Goal: Book appointment/travel/reservation

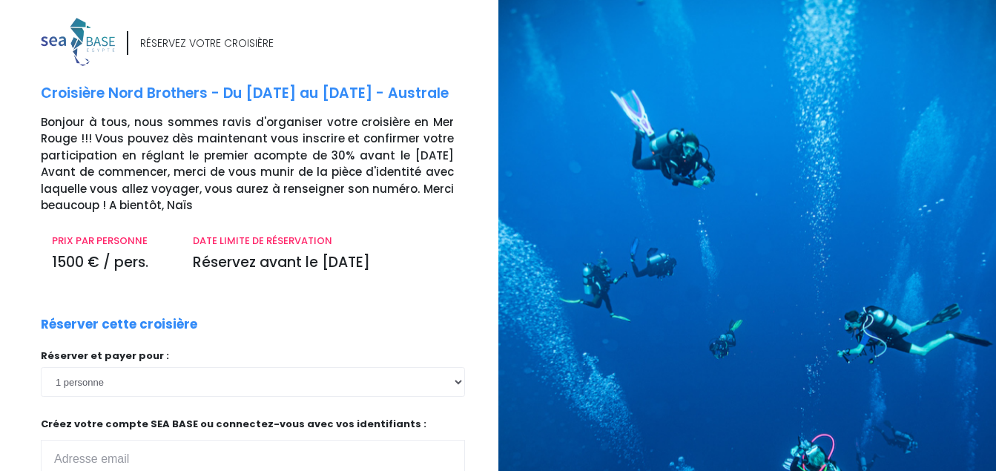
scroll to position [7, 0]
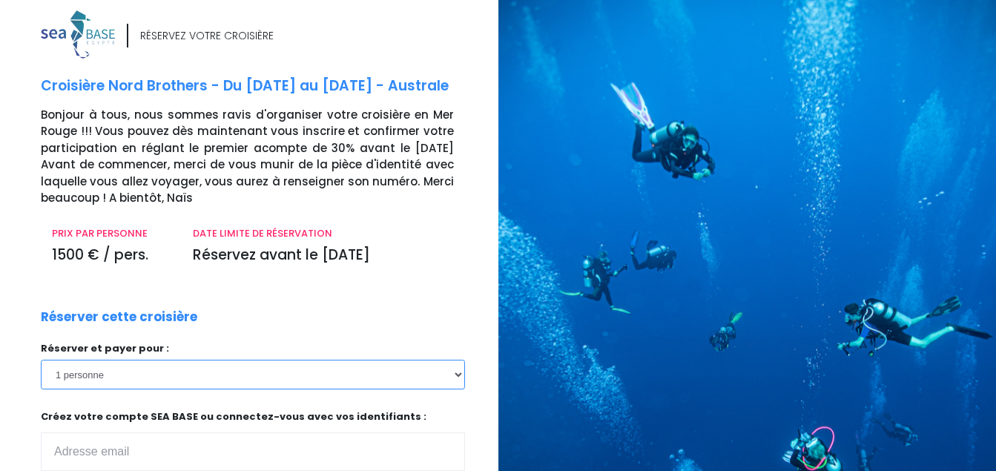
click at [455, 374] on select "1 personne 2 personnes 3 personnes 4 personnes 5 personnes 6 personnes 7 person…" at bounding box center [253, 375] width 424 height 30
select select "2"
click at [41, 360] on select "1 personne 2 personnes 3 personnes 4 personnes 5 personnes 6 personnes 7 person…" at bounding box center [253, 375] width 424 height 30
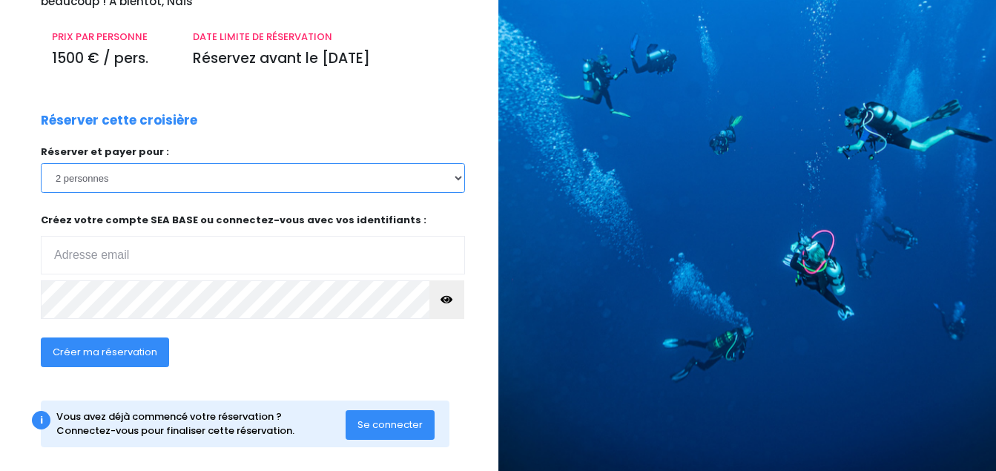
scroll to position [217, 0]
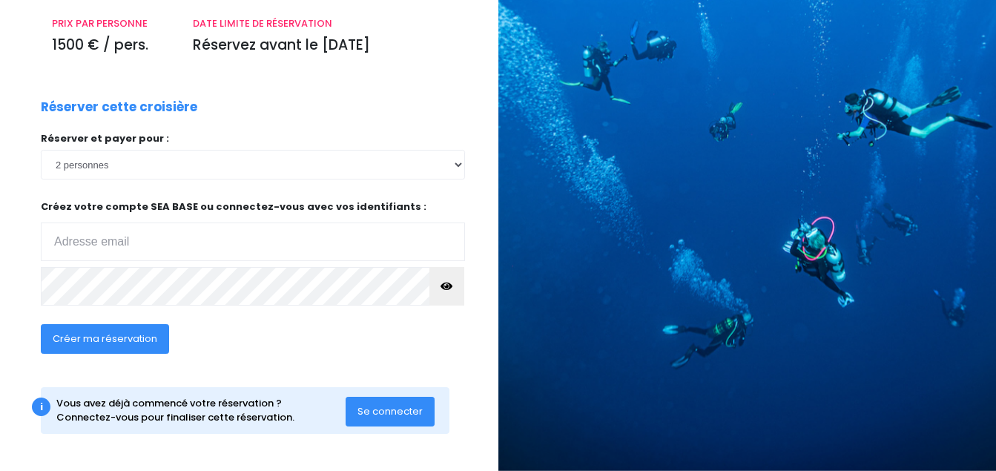
click at [92, 335] on span "Créer ma réservation" at bounding box center [105, 338] width 105 height 14
click at [89, 235] on input "email" at bounding box center [253, 241] width 424 height 39
type input "st.dermien@scarlet.be"
click at [93, 337] on span "Créer ma réservation" at bounding box center [105, 338] width 105 height 14
click at [98, 332] on span "Créer ma réservation" at bounding box center [105, 338] width 105 height 14
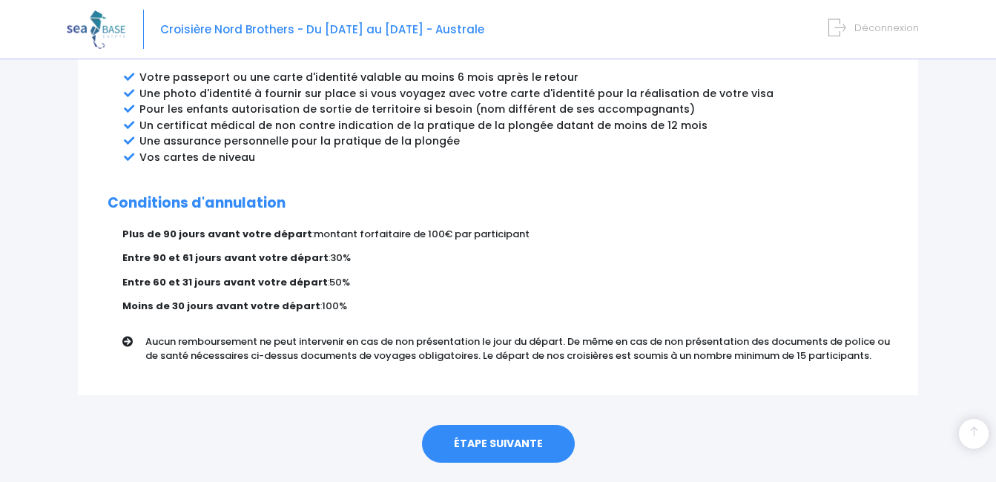
scroll to position [874, 0]
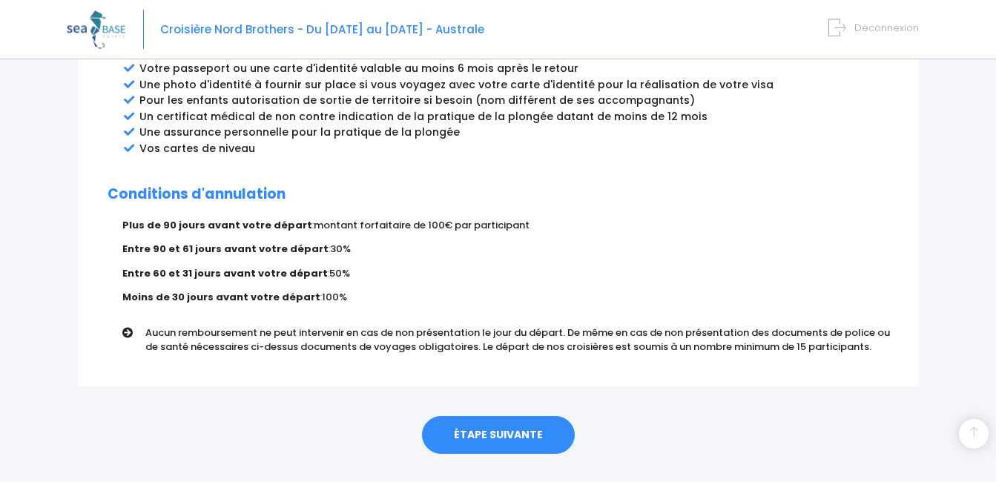
click at [490, 416] on link "ÉTAPE SUIVANTE" at bounding box center [498, 435] width 153 height 39
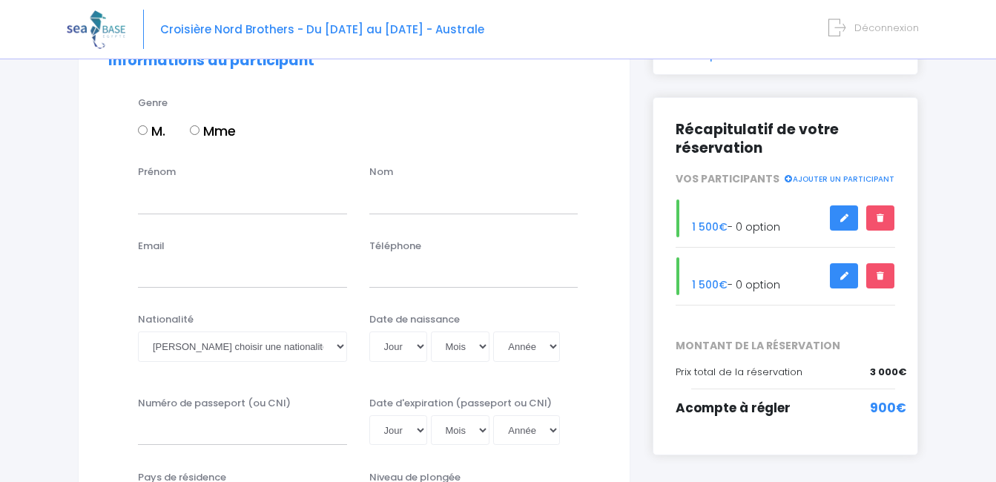
scroll to position [159, 0]
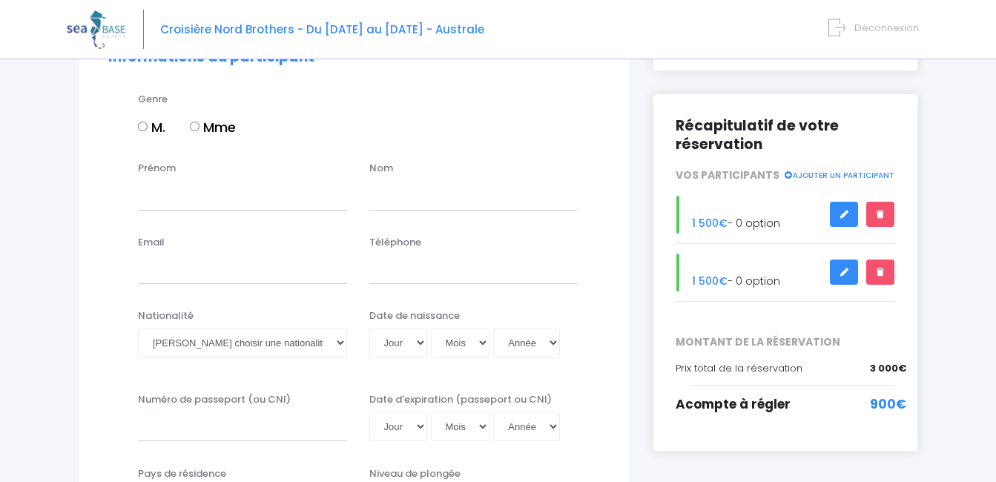
click at [143, 125] on input "M." at bounding box center [143, 127] width 10 height 10
radio input "true"
click at [157, 197] on input "Prénom" at bounding box center [242, 195] width 209 height 30
type input "Stéphane"
type input "DERMIEN"
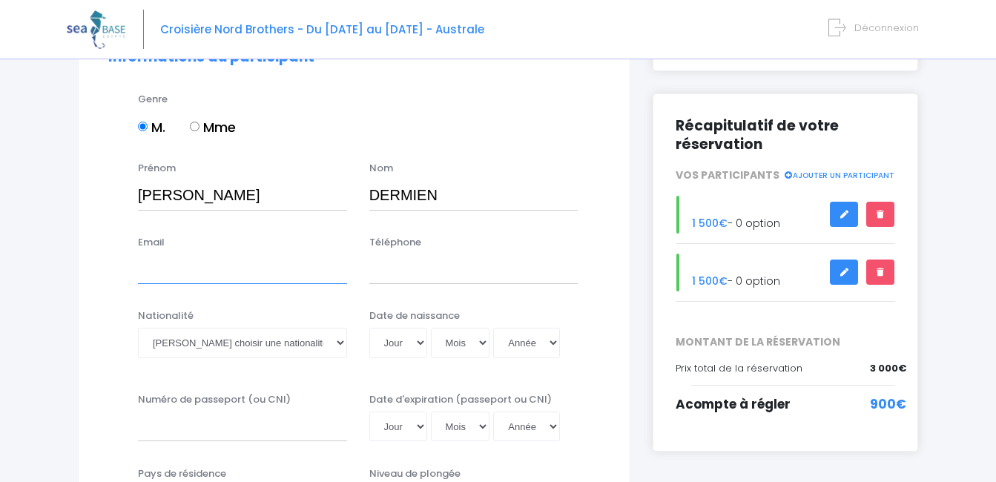
type input "st.dermien@scarlet.be"
type input "0475917478"
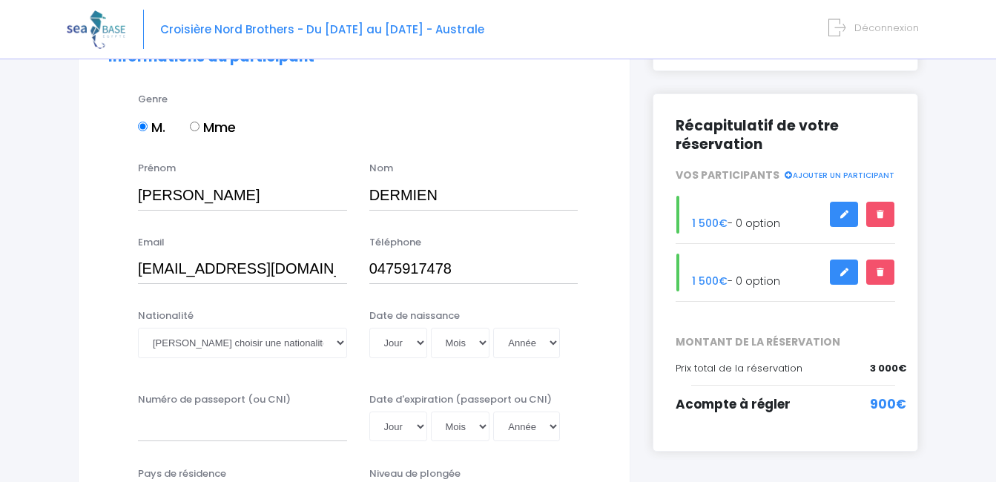
select select "Belgique"
click at [371, 267] on input "0475917478" at bounding box center [473, 269] width 209 height 30
type input "+32475917478"
click at [235, 342] on select "Veuillez choisir une nationalité Afghane Albanaise Algerienne Allemande America…" at bounding box center [242, 343] width 209 height 30
select select "Belge"
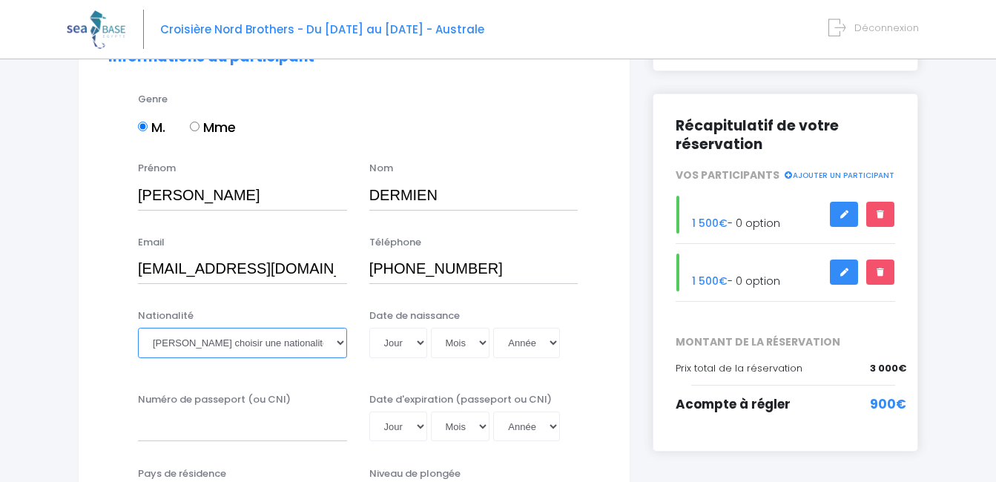
click at [138, 328] on select "Veuillez choisir une nationalité Afghane Albanaise Algerienne Allemande America…" at bounding box center [242, 343] width 209 height 30
click at [418, 346] on select "Jour 01 02 03 04 05 06 07 08 09 10 11 12 13 14 15 16 17 18 19 20 21 22 23 24 25…" at bounding box center [398, 343] width 58 height 30
select select "01"
click at [369, 328] on select "Jour 01 02 03 04 05 06 07 08 09 10 11 12 13 14 15 16 17 18 19 20 21 22 23 24 25…" at bounding box center [398, 343] width 58 height 30
click at [458, 342] on select "Mois 01 02 03 04 05 06 07 08 09 10 11 12" at bounding box center [460, 343] width 59 height 30
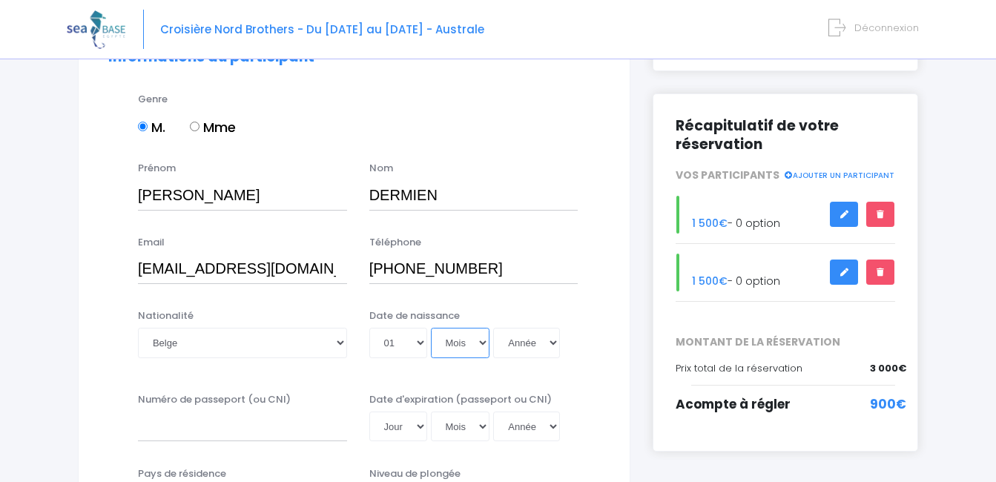
select select "08"
click at [431, 328] on select "Mois 01 02 03 04 05 06 07 08 09 10 11 12" at bounding box center [460, 343] width 59 height 30
click at [526, 346] on select "Année 2045 2044 2043 2042 2041 2040 2039 2038 2037 2036 2035 2034 2033 2032 203…" at bounding box center [526, 343] width 67 height 30
select select "1967"
click at [493, 328] on select "Année 2045 2044 2043 2042 2041 2040 2039 2038 2037 2036 2035 2034 2033 2032 203…" at bounding box center [526, 343] width 67 height 30
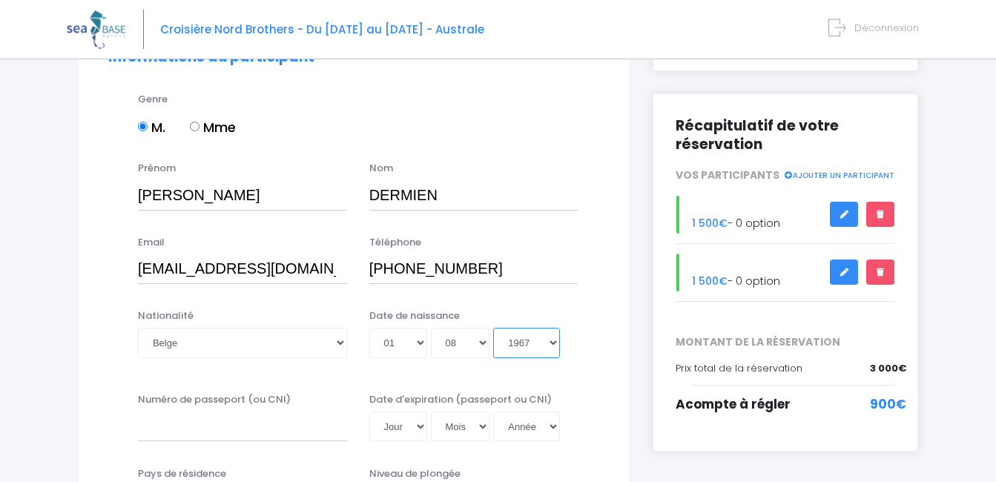
type input "1967-08-01"
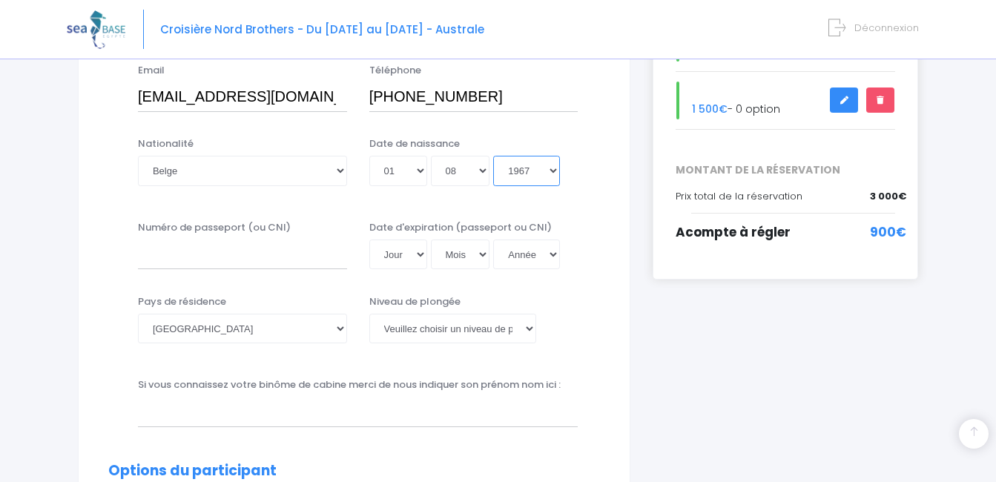
scroll to position [355, 0]
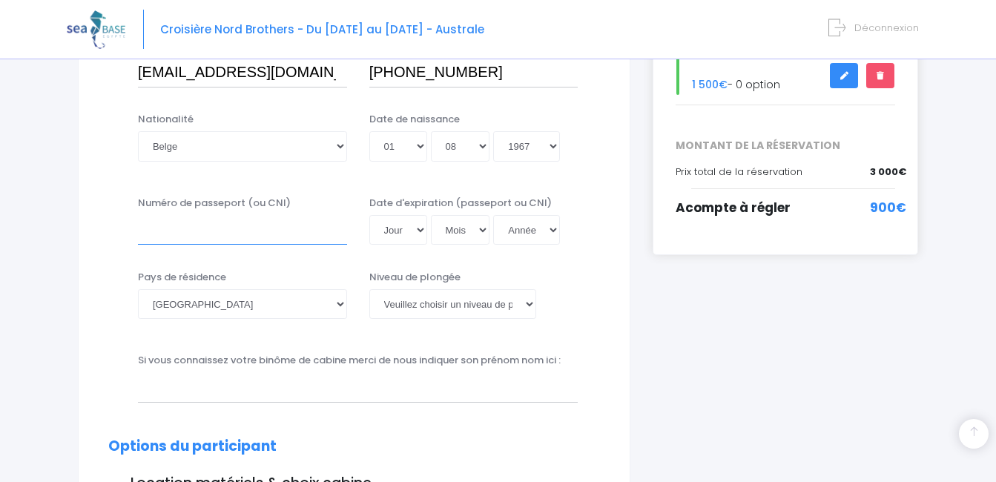
click at [203, 233] on input "Numéro de passeport (ou CNI)" at bounding box center [242, 230] width 209 height 30
type input "595-2620197-51"
click at [417, 229] on select "Jour 01 02 03 04 05 06 07 08 09 10 11 12 13 14 15 16 17 18 19 20 21 22 23 24 25…" at bounding box center [398, 230] width 58 height 30
select select "05"
click at [369, 215] on select "Jour 01 02 03 04 05 06 07 08 09 10 11 12 13 14 15 16 17 18 19 20 21 22 23 24 25…" at bounding box center [398, 230] width 58 height 30
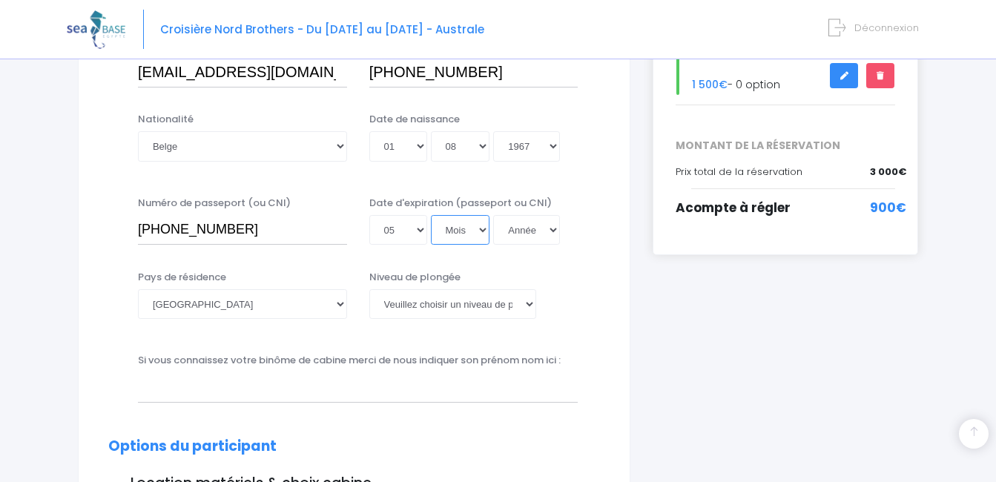
click at [472, 234] on select "Mois 01 02 03 04 05 06 07 08 09 10 11 12" at bounding box center [460, 230] width 59 height 30
select select "08"
click at [431, 215] on select "Mois 01 02 03 04 05 06 07 08 09 10 11 12" at bounding box center [460, 230] width 59 height 30
click at [529, 231] on select "Année 2045 2044 2043 2042 2041 2040 2039 2038 2037 2036 2035 2034 2033 2032 203…" at bounding box center [526, 230] width 67 height 30
select select "2034"
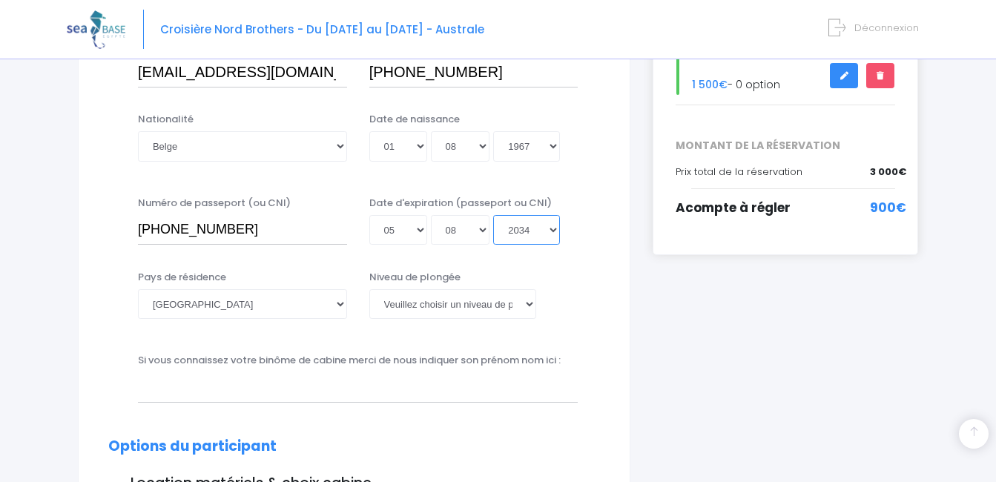
click at [493, 215] on select "Année 2045 2044 2043 2042 2041 2040 2039 2038 2037 2036 2035 2034 2033 2032 203…" at bounding box center [526, 230] width 67 height 30
type input "2034-08-05"
click at [529, 304] on select "[PERSON_NAME] choisir un niveau de plongée Non plongeur Junior OW diver Adventu…" at bounding box center [452, 304] width 167 height 30
select select "N4"
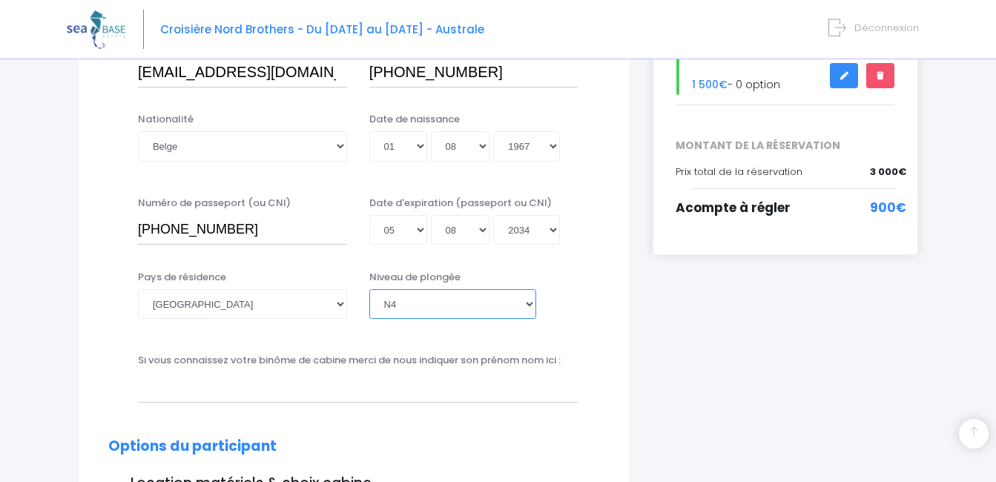
click at [369, 289] on select "[PERSON_NAME] choisir un niveau de plongée Non plongeur Junior OW diver Adventu…" at bounding box center [452, 304] width 167 height 30
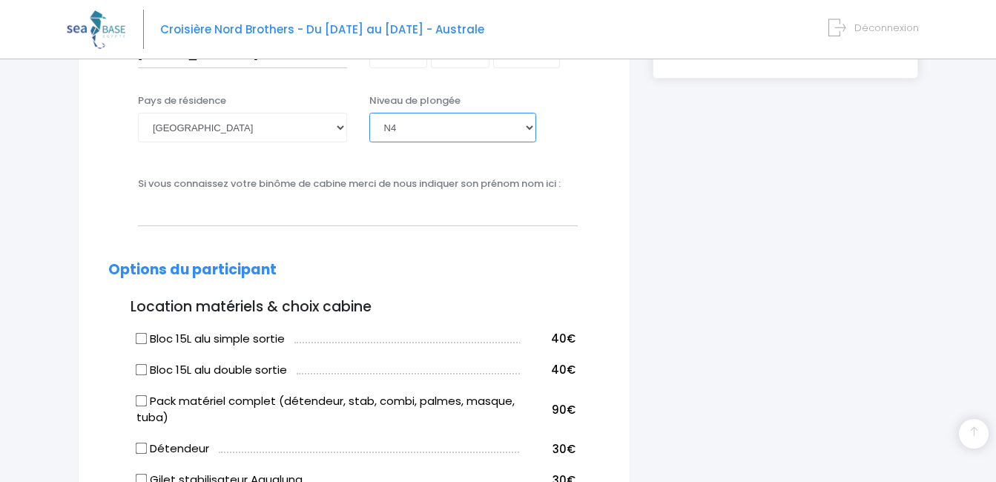
scroll to position [535, 0]
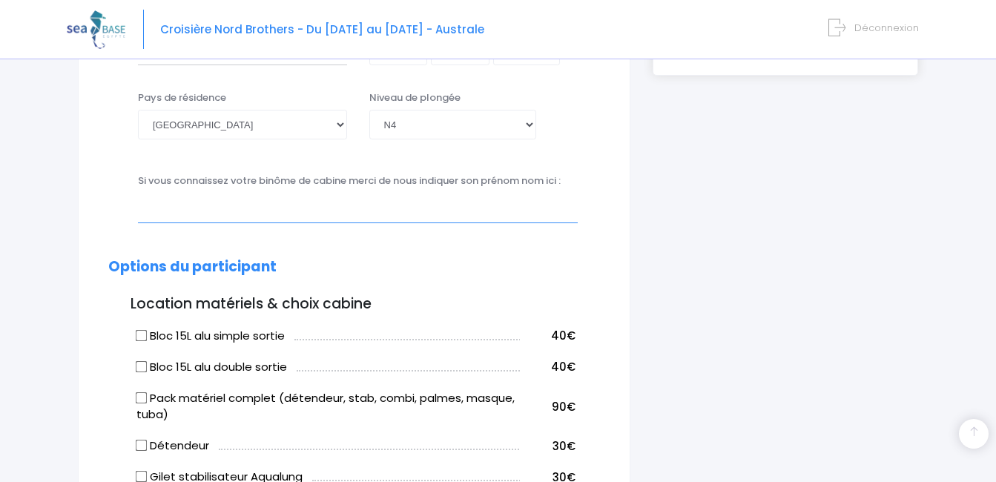
click at [278, 217] on input "text" at bounding box center [358, 208] width 440 height 30
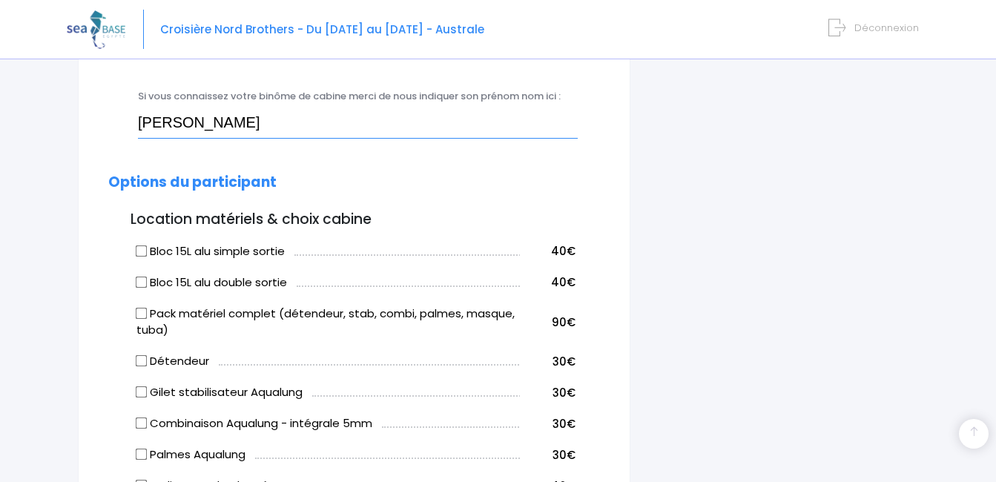
scroll to position [630, 0]
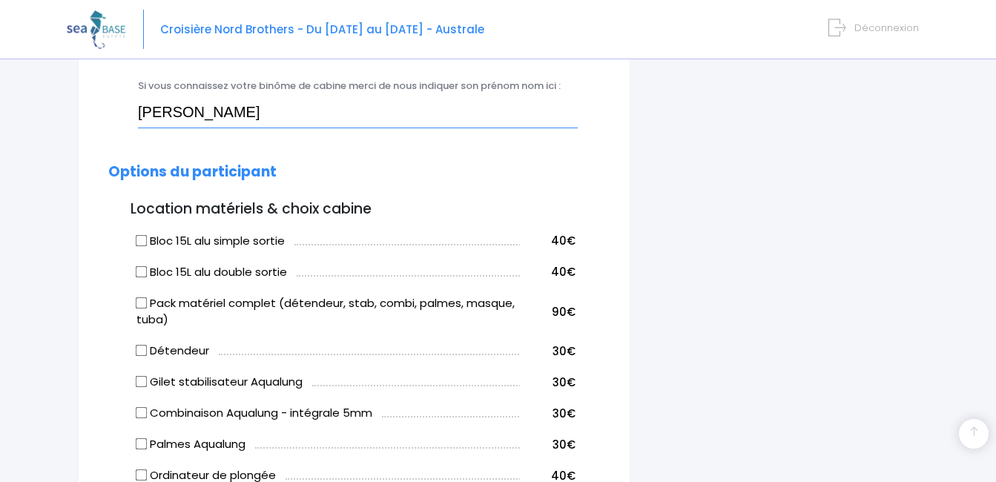
type input "Martine Pirson"
click at [139, 274] on input "Bloc 15L alu double sortie" at bounding box center [142, 271] width 12 height 12
checkbox input "true"
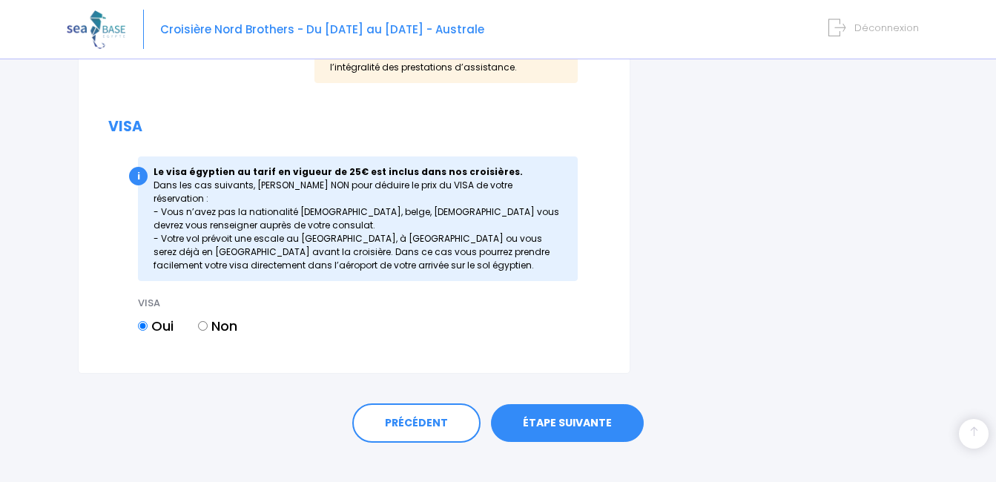
scroll to position [1643, 0]
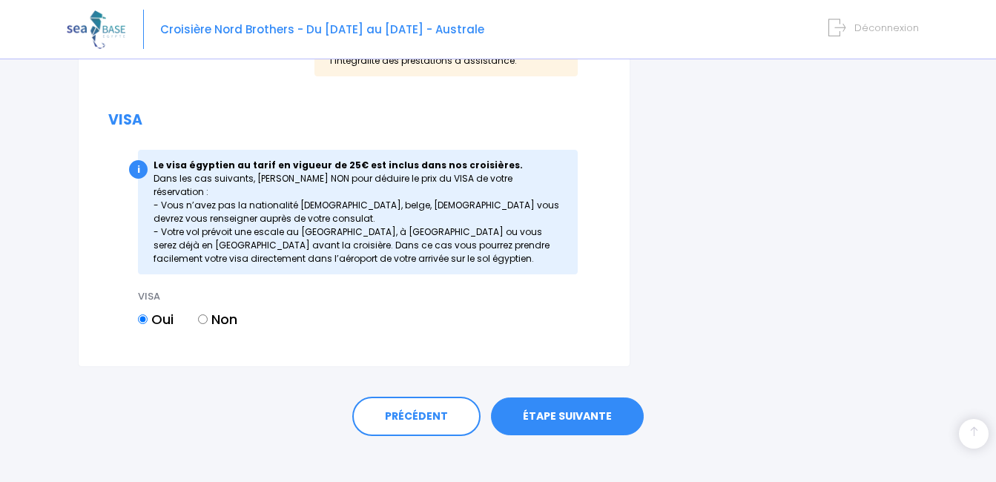
click at [579, 397] on link "ÉTAPE SUIVANTE" at bounding box center [567, 416] width 153 height 39
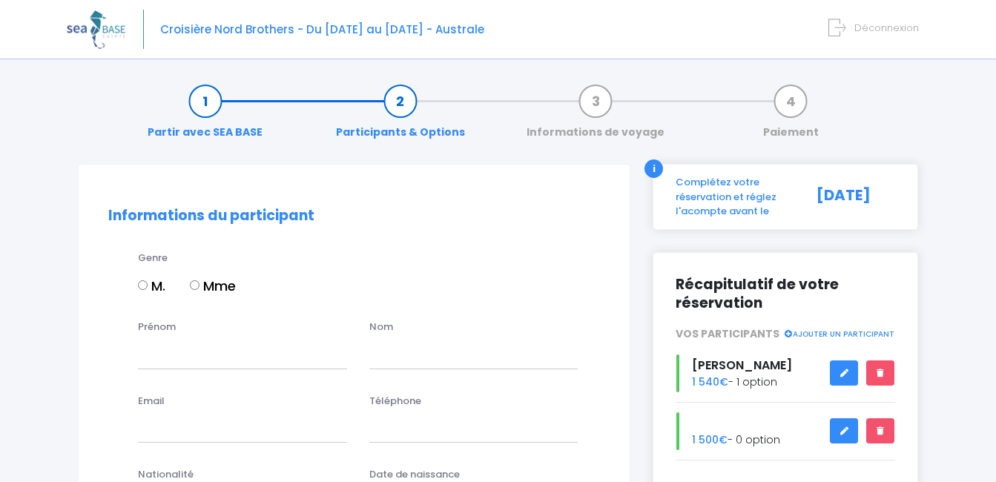
click at [197, 285] on input "Mme" at bounding box center [195, 285] width 10 height 10
radio input "true"
click at [150, 356] on input "Prénom" at bounding box center [242, 354] width 209 height 30
type input "Martine"
click at [439, 357] on input "text" at bounding box center [473, 354] width 209 height 30
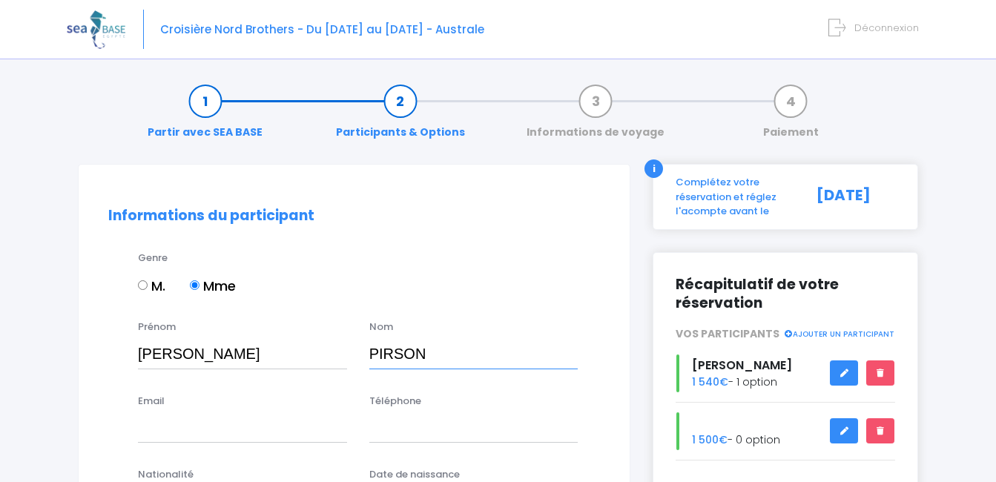
type input "PIRSON"
click at [156, 430] on input "Email" at bounding box center [242, 428] width 209 height 30
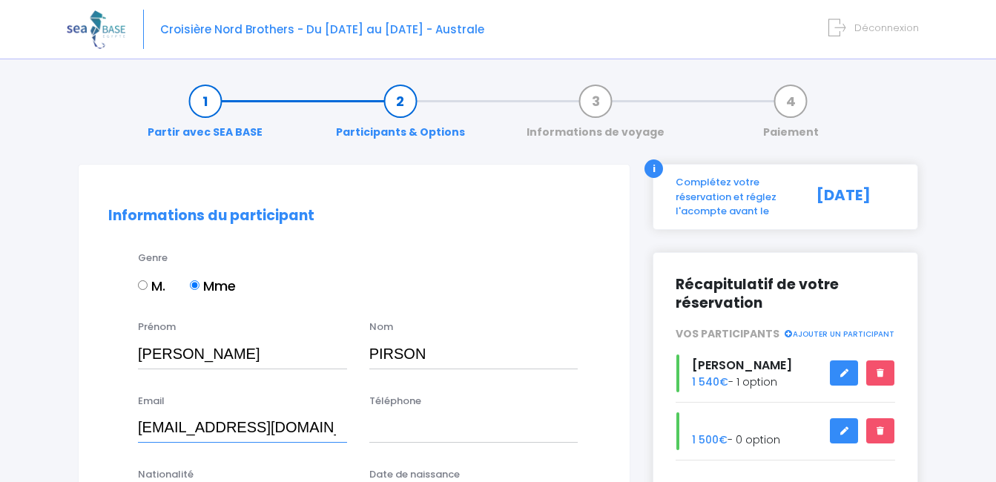
type input "mapimaison@gmail.com"
click at [394, 436] on input "Téléphone" at bounding box center [473, 428] width 209 height 30
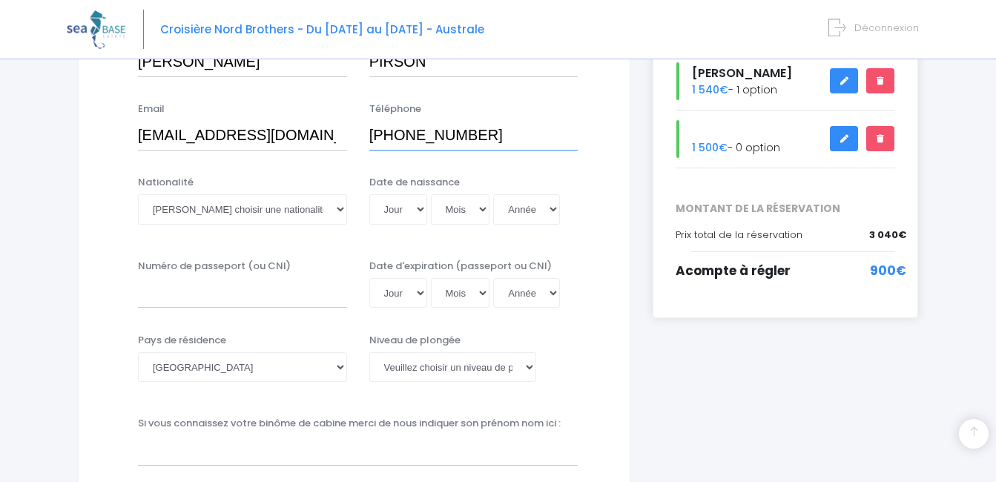
scroll to position [296, 0]
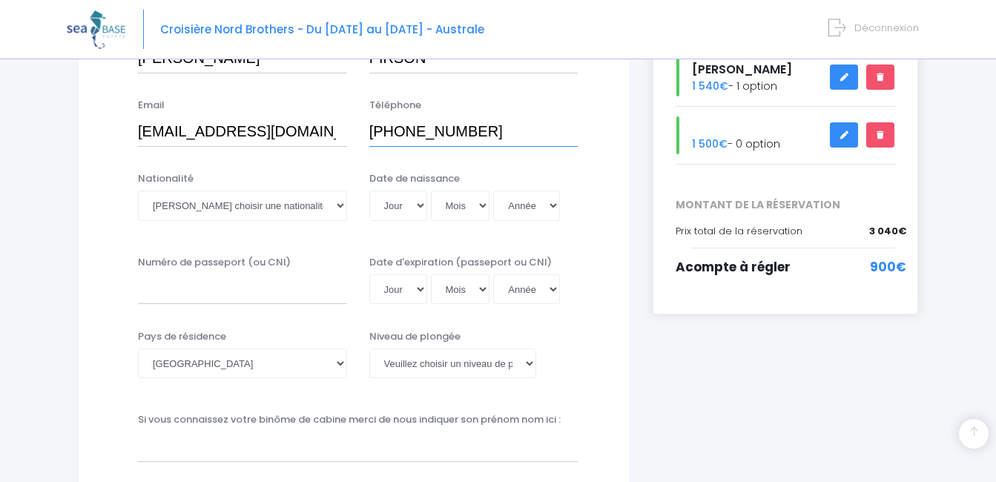
type input "+32495330741"
click at [188, 204] on select "Veuillez choisir une nationalité Afghane Albanaise Algerienne Allemande America…" at bounding box center [242, 206] width 209 height 30
select select "Belge"
click at [138, 191] on select "Veuillez choisir une nationalité Afghane Albanaise Algerienne Allemande America…" at bounding box center [242, 206] width 209 height 30
click at [390, 202] on select "Jour 01 02 03 04 05 06 07 08 09 10 11 12 13 14 15 16 17 18 19 20 21 22 23 24 25…" at bounding box center [398, 206] width 58 height 30
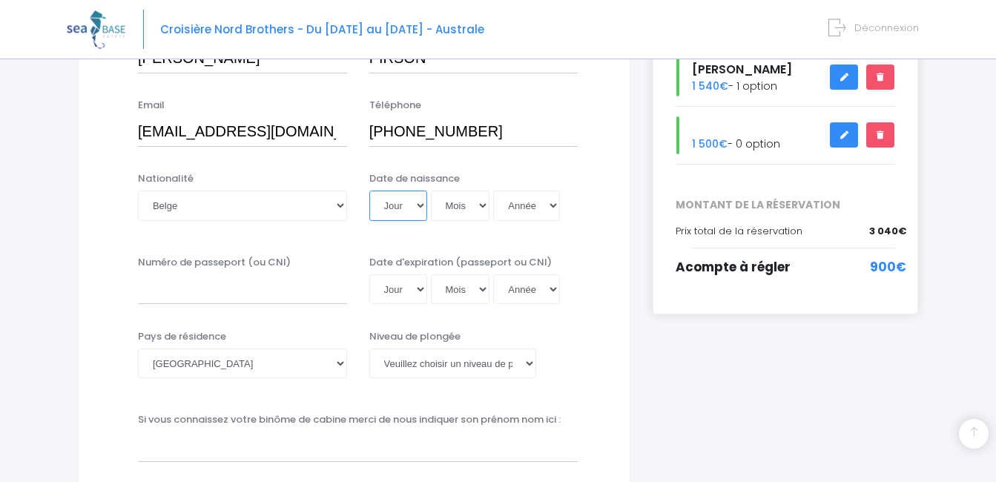
select select "21"
click at [369, 191] on select "Jour 01 02 03 04 05 06 07 08 09 10 11 12 13 14 15 16 17 18 19 20 21 22 23 24 25…" at bounding box center [398, 206] width 58 height 30
click at [471, 208] on select "Mois 01 02 03 04 05 06 07 08 09 10 11 12" at bounding box center [460, 206] width 59 height 30
select select "01"
click at [431, 191] on select "Mois 01 02 03 04 05 06 07 08 09 10 11 12" at bounding box center [460, 206] width 59 height 30
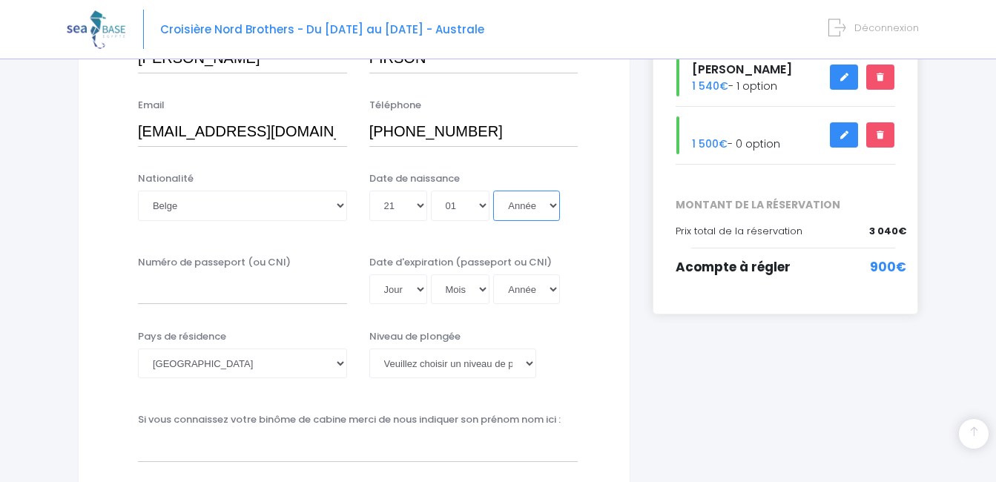
click at [527, 211] on select "Année 2045 2044 2043 2042 2041 2040 2039 2038 2037 2036 2035 2034 2033 2032 203…" at bounding box center [526, 206] width 67 height 30
select select "1969"
click at [493, 191] on select "Année 2045 2044 2043 2042 2041 2040 2039 2038 2037 2036 2035 2034 2033 2032 203…" at bounding box center [526, 206] width 67 height 30
type input "1969-01-21"
click at [188, 294] on input "Numéro de passeport (ou CNI)" at bounding box center [242, 289] width 209 height 30
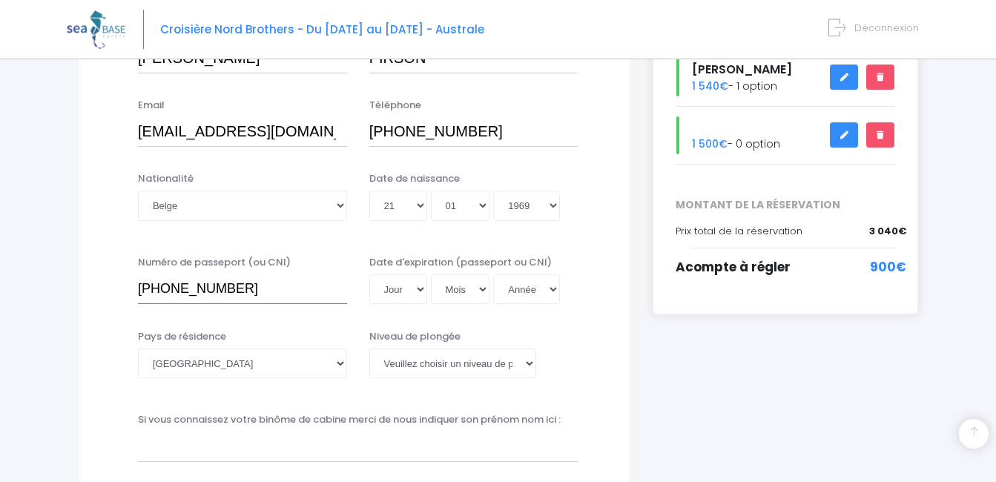
type input "595-3250341-83"
click at [398, 290] on select "Jour 01 02 03 04 05 06 07 08 09 10 11 12 13 14 15 16 17 18 19 20 21 22 23 24 25…" at bounding box center [398, 289] width 58 height 30
select select "06"
click at [369, 274] on select "Jour 01 02 03 04 05 06 07 08 09 10 11 12 13 14 15 16 17 18 19 20 21 22 23 24 25…" at bounding box center [398, 289] width 58 height 30
click at [460, 294] on select "Mois 01 02 03 04 05 06 07 08 09 10 11 12" at bounding box center [460, 289] width 59 height 30
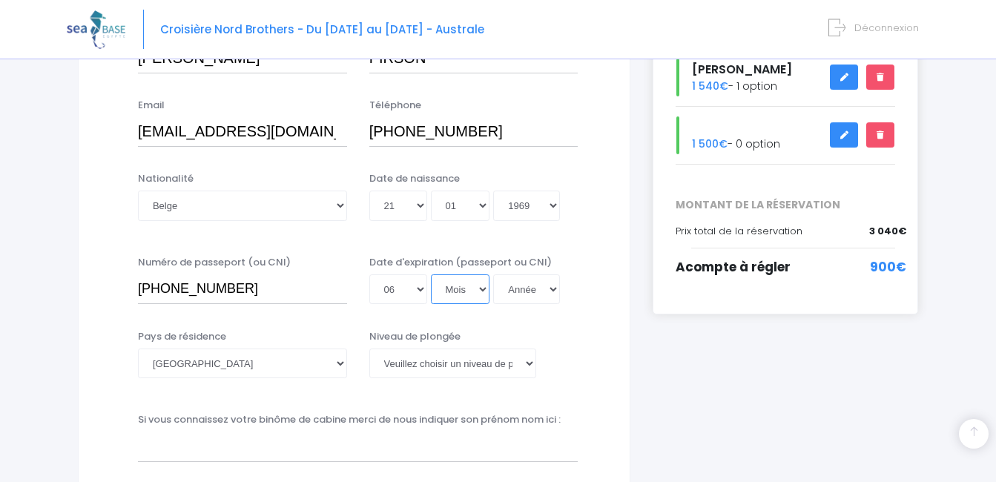
select select "01"
click at [431, 274] on select "Mois 01 02 03 04 05 06 07 08 09 10 11 12" at bounding box center [460, 289] width 59 height 30
click at [527, 292] on select "Année 2045 2044 2043 2042 2041 2040 2039 2038 2037 2036 2035 2034 2033 2032 203…" at bounding box center [526, 289] width 67 height 30
select select "2035"
click at [493, 274] on select "Année 2045 2044 2043 2042 2041 2040 2039 2038 2037 2036 2035 2034 2033 2032 203…" at bounding box center [526, 289] width 67 height 30
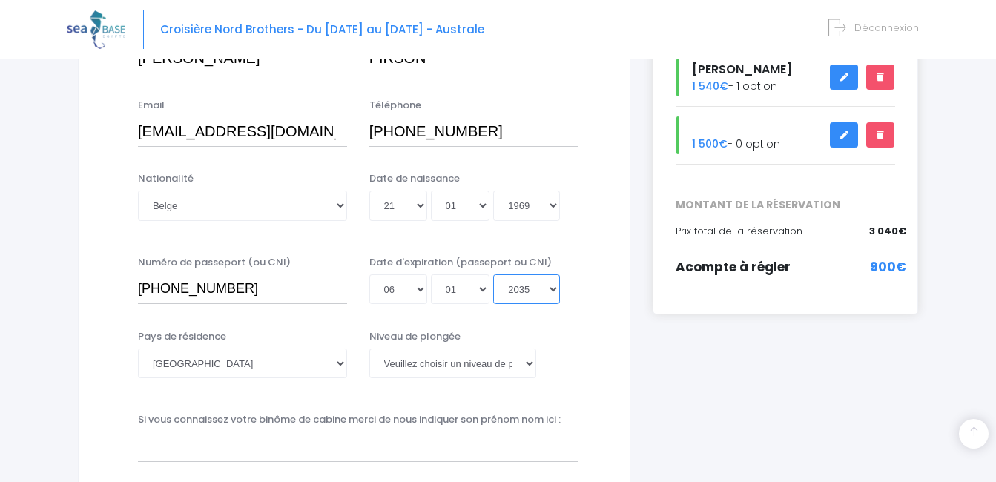
type input "2035-01-06"
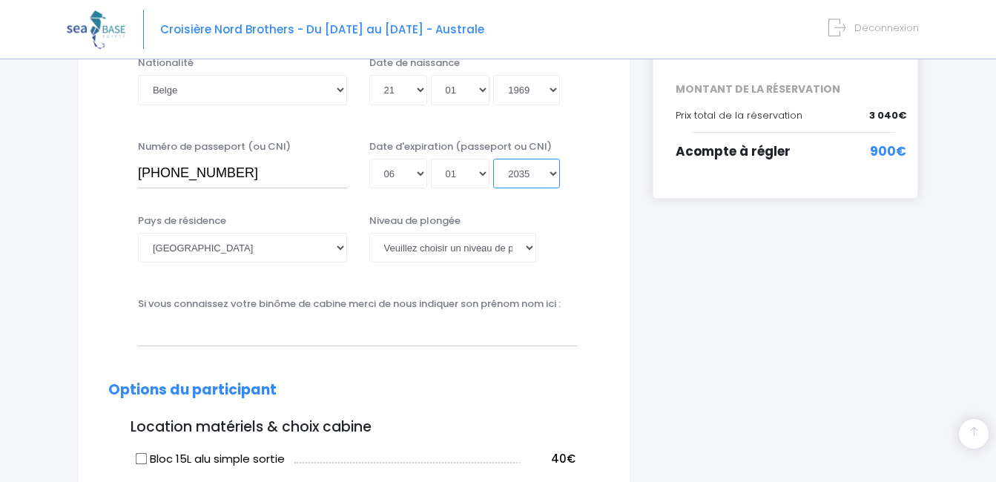
scroll to position [422, 0]
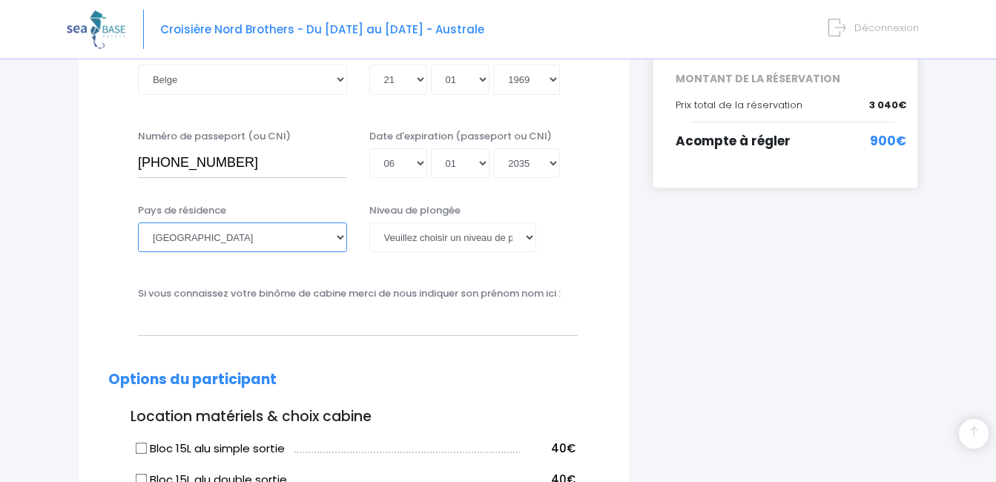
click at [238, 245] on select "Afghanistan Afrique du Sud Albanie Algérie Allemagne Andorre Angola Anguilla An…" at bounding box center [242, 237] width 209 height 30
select select "Belgique"
click at [138, 222] on select "Afghanistan Afrique du Sud Albanie Algérie Allemagne Andorre Angola Anguilla An…" at bounding box center [242, 237] width 209 height 30
click at [486, 242] on select "Veuillez choisir un niveau de plongée Non plongeur Junior OW diver Adventure OW…" at bounding box center [452, 237] width 167 height 30
select select "N4"
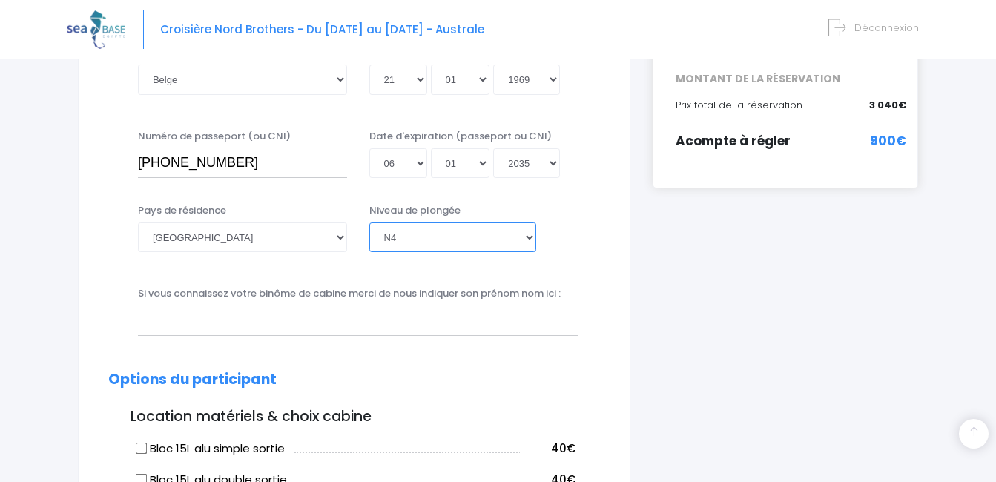
click at [369, 222] on select "Veuillez choisir un niveau de plongée Non plongeur Junior OW diver Adventure OW…" at bounding box center [452, 237] width 167 height 30
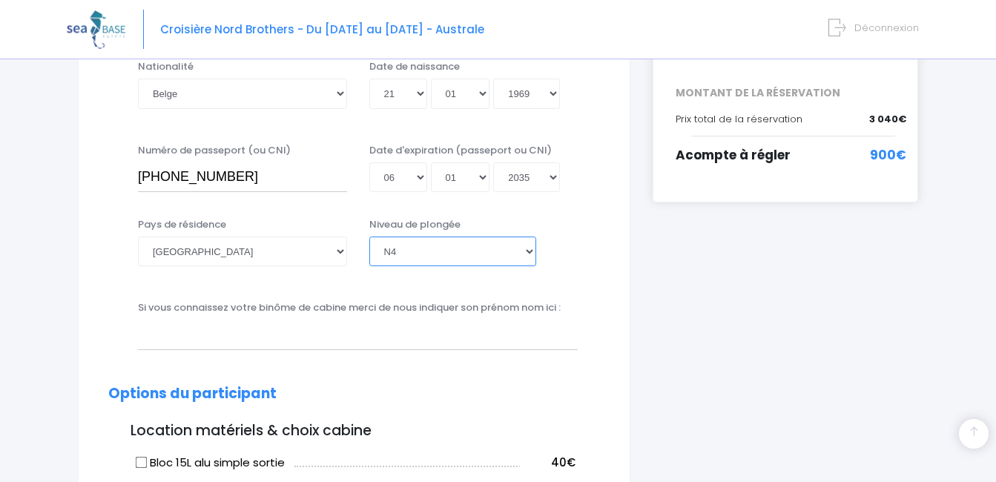
scroll to position [405, 0]
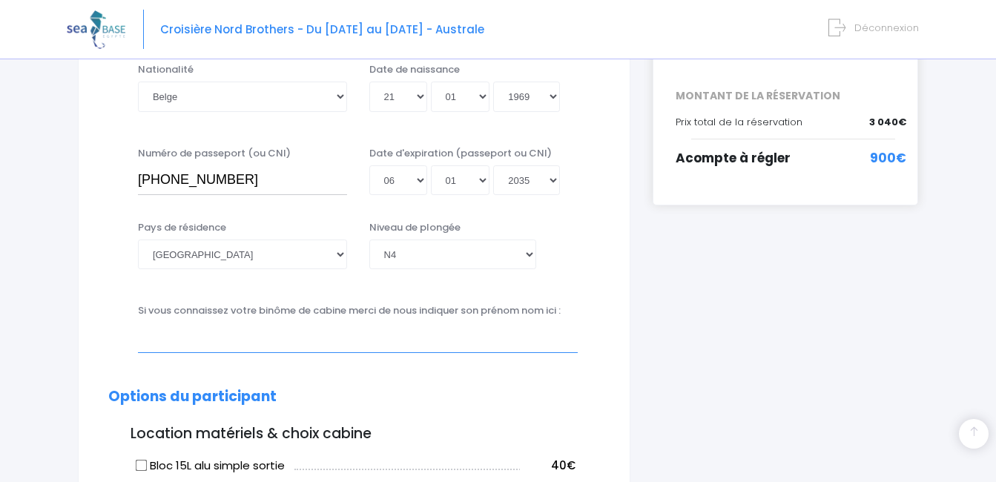
click at [159, 340] on input "text" at bounding box center [358, 338] width 440 height 30
type input "s"
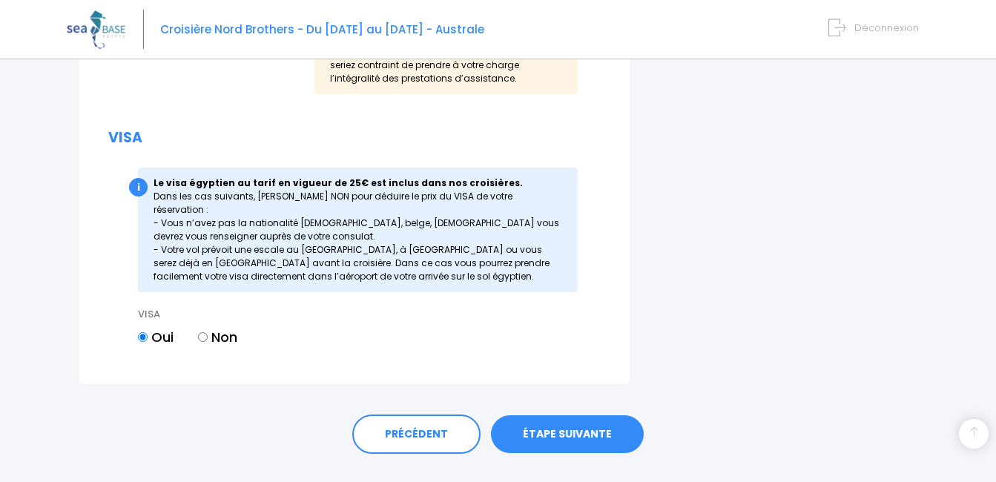
scroll to position [1643, 0]
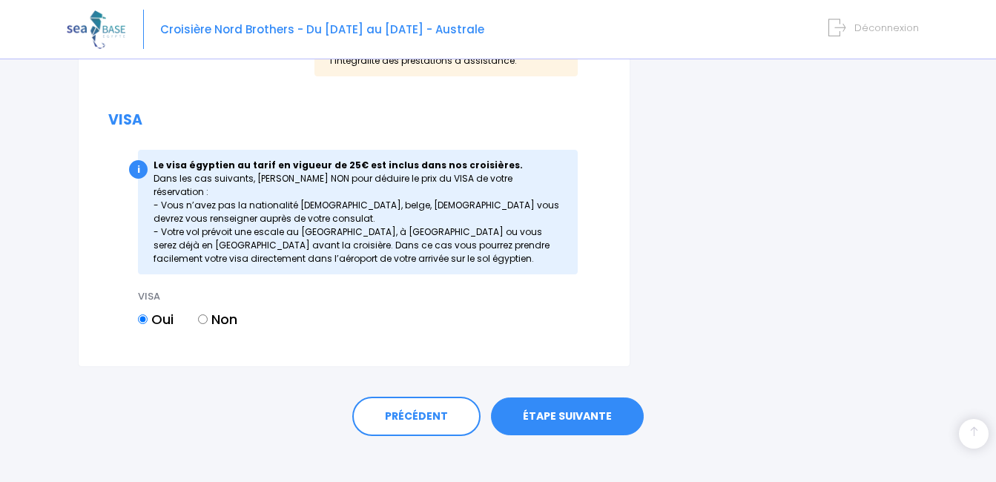
type input "Stéphane DERMIEN"
click at [600, 397] on link "ÉTAPE SUIVANTE" at bounding box center [567, 416] width 153 height 39
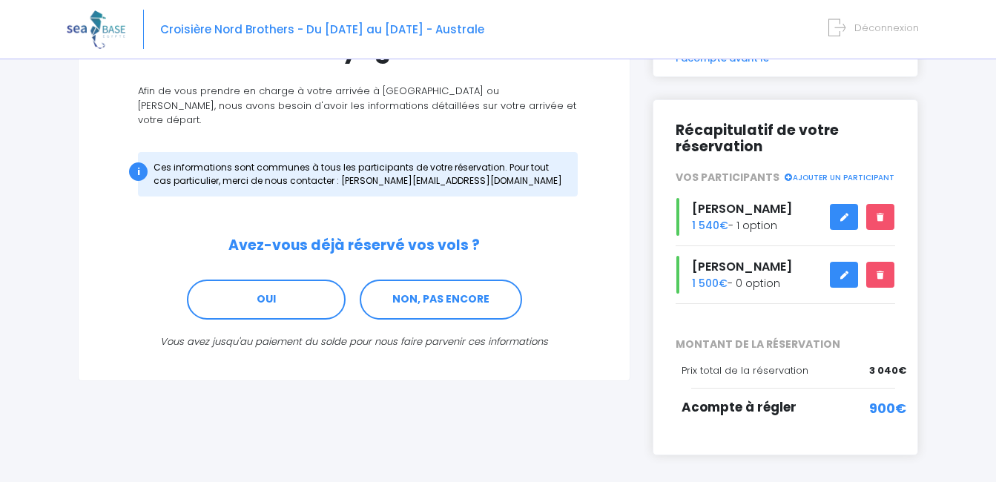
scroll to position [159, 0]
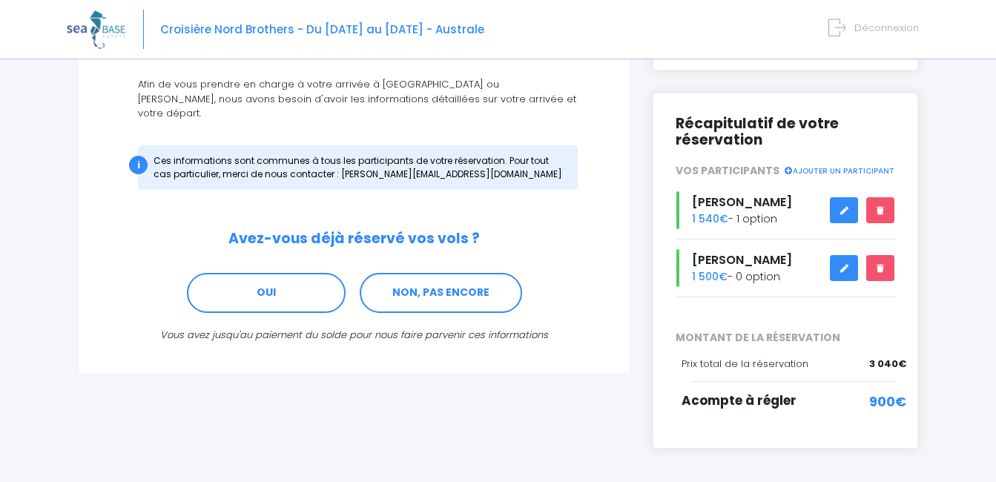
click at [842, 211] on icon at bounding box center [844, 211] width 10 height 0
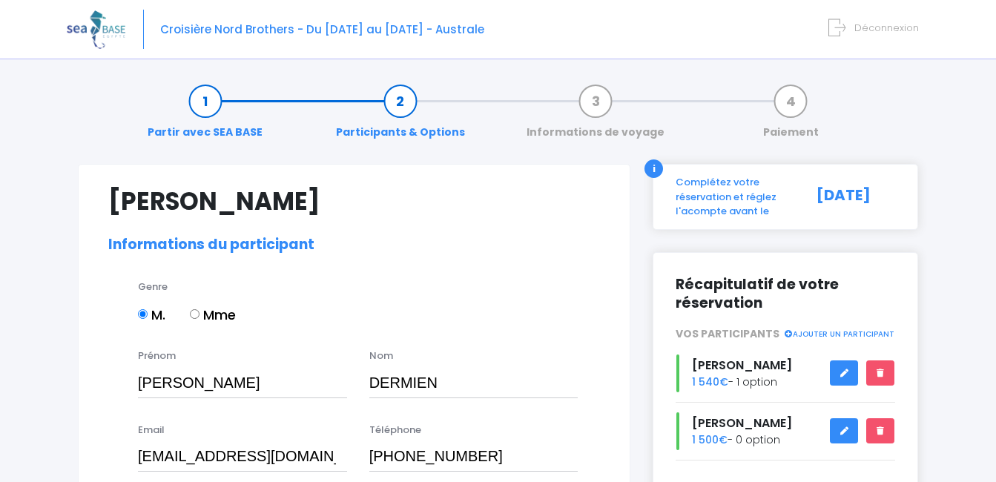
select select "[GEOGRAPHIC_DATA]"
select select "N4"
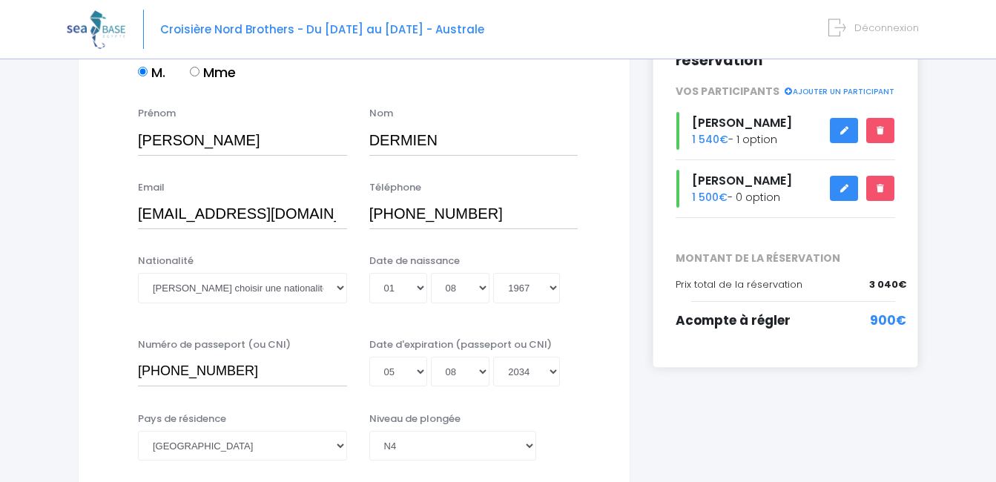
scroll to position [253, 0]
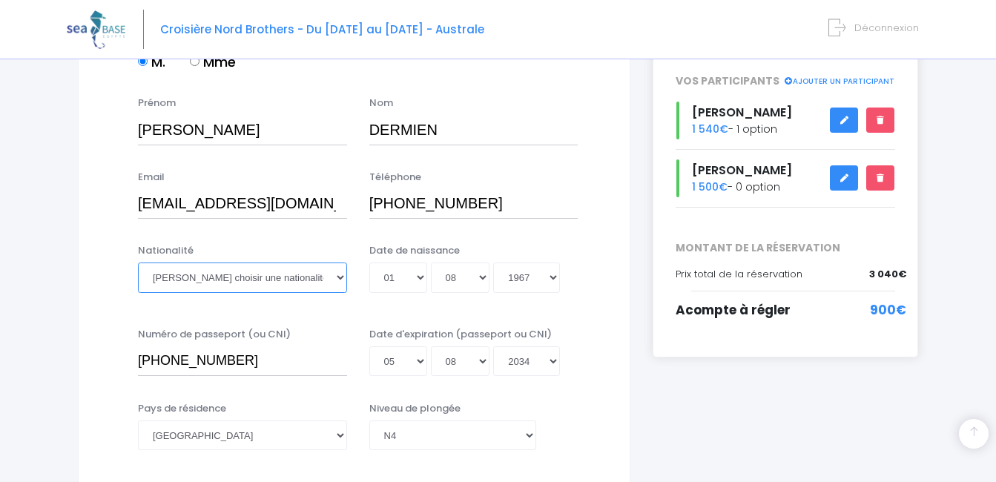
click at [257, 275] on select "Veuillez choisir une nationalité [DEMOGRAPHIC_DATA] Algerienne Allemande [GEOGR…" at bounding box center [242, 278] width 209 height 30
select select "Belge"
click at [138, 263] on select "Veuillez choisir une nationalité [DEMOGRAPHIC_DATA] Algerienne Allemande [GEOGR…" at bounding box center [242, 278] width 209 height 30
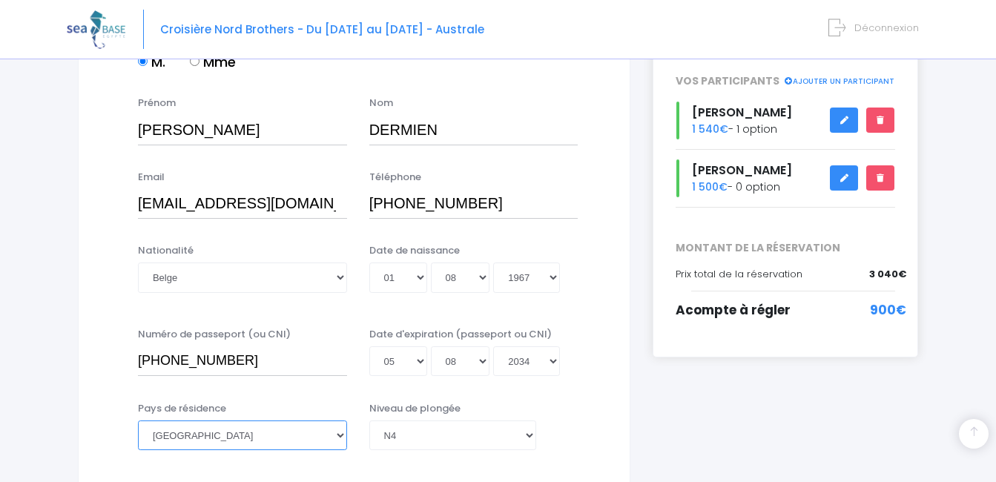
click at [249, 434] on select "[GEOGRAPHIC_DATA] [GEOGRAPHIC_DATA] [GEOGRAPHIC_DATA] [GEOGRAPHIC_DATA] [GEOGRA…" at bounding box center [242, 435] width 209 height 30
select select "[GEOGRAPHIC_DATA]"
click at [138, 420] on select "[GEOGRAPHIC_DATA] [GEOGRAPHIC_DATA] [GEOGRAPHIC_DATA] [GEOGRAPHIC_DATA] [GEOGRA…" at bounding box center [242, 435] width 209 height 30
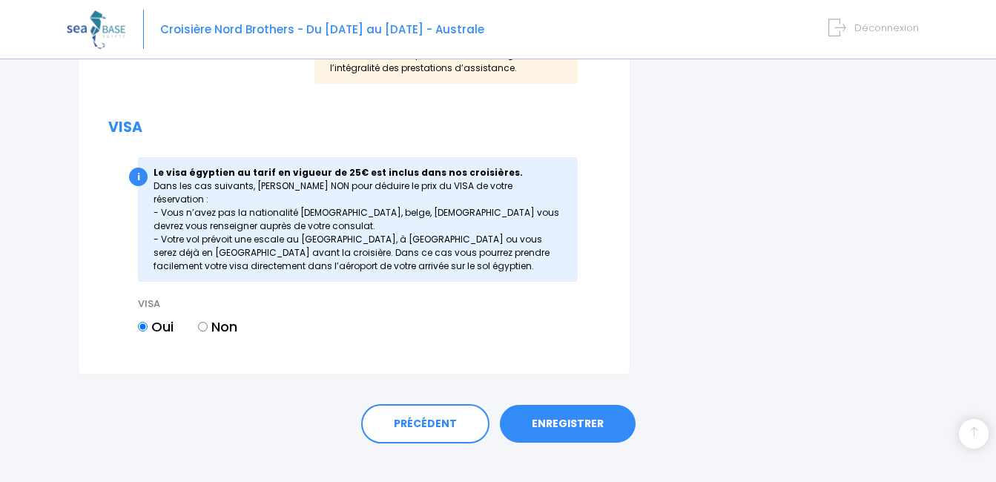
scroll to position [1672, 0]
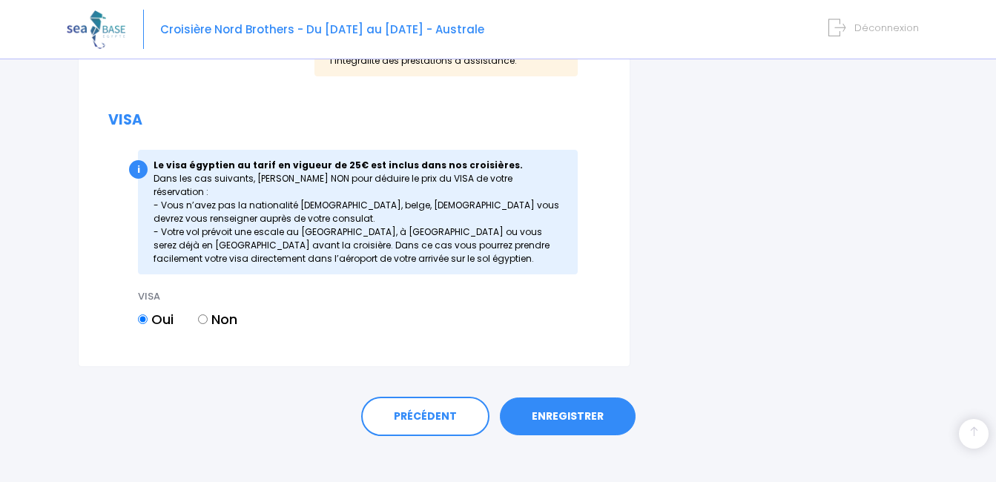
click at [595, 406] on link "ENREGISTRER" at bounding box center [568, 416] width 136 height 39
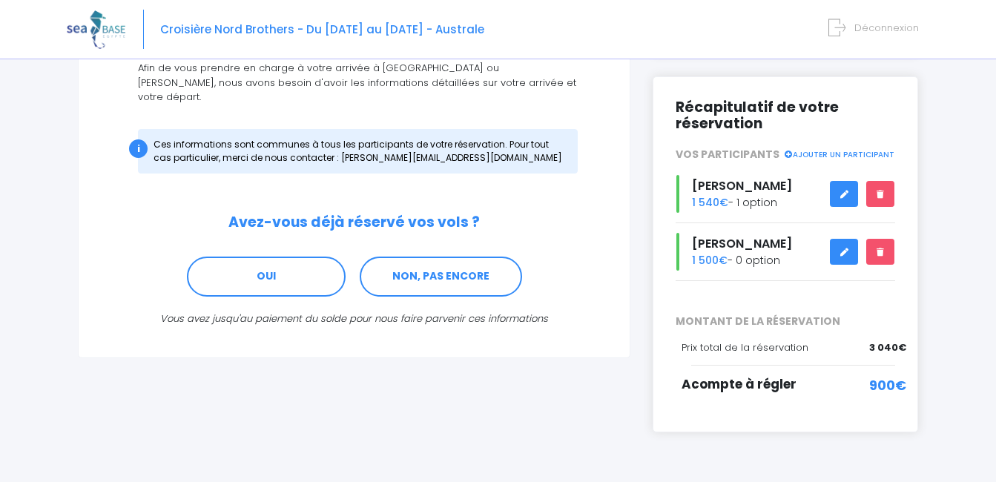
scroll to position [178, 0]
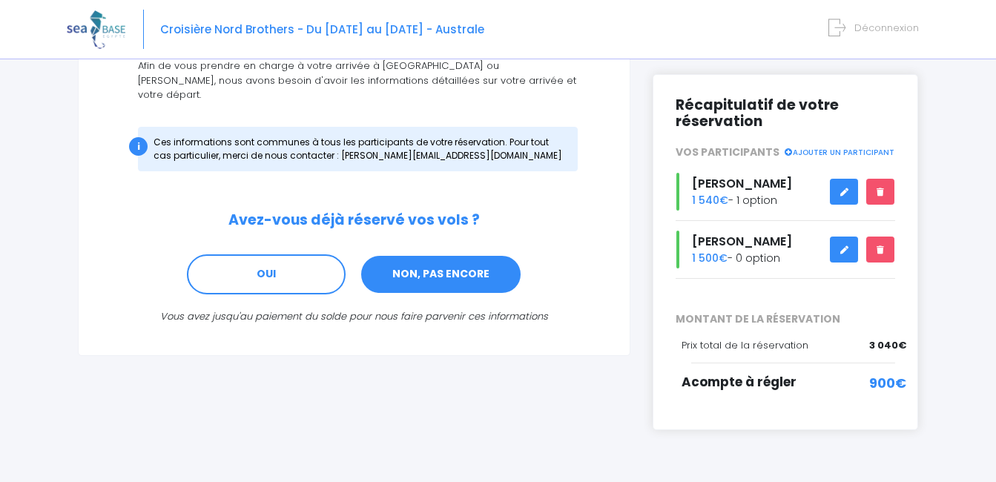
click at [425, 254] on link "NON, PAS ENCORE" at bounding box center [441, 274] width 162 height 40
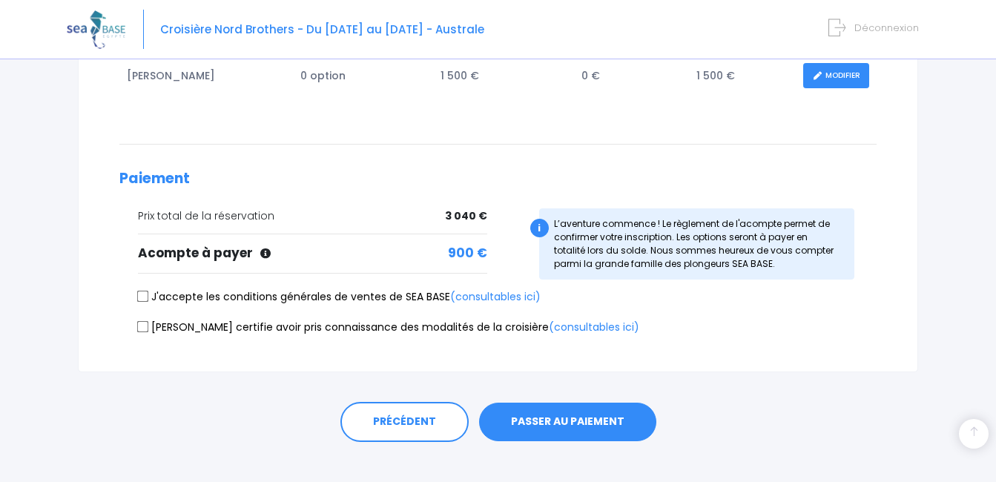
scroll to position [339, 0]
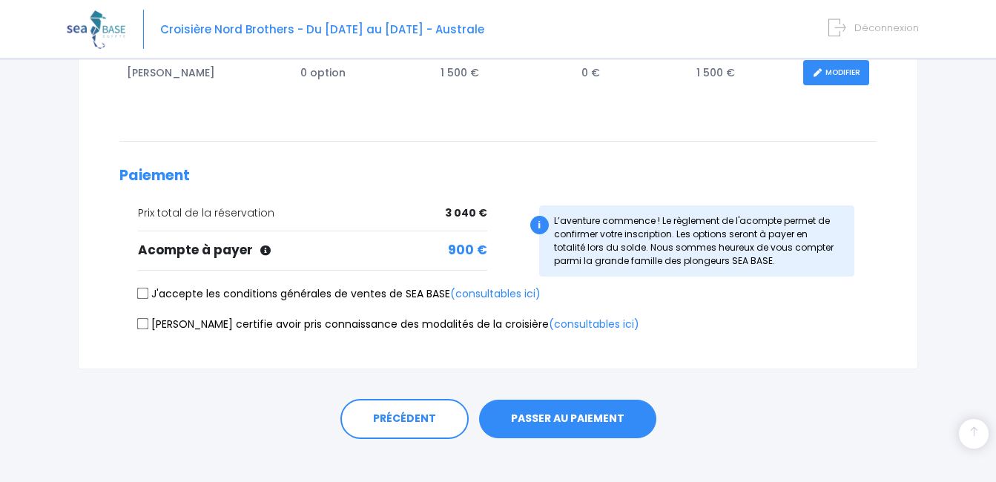
click at [144, 294] on input "J'accepte les conditions générales de ventes de SEA BASE (consultables ici)" at bounding box center [143, 294] width 12 height 12
checkbox input "true"
click at [142, 320] on input "Je certifie avoir pris connaissance des modalités de la croisière (consultables…" at bounding box center [143, 323] width 12 height 12
checkbox input "true"
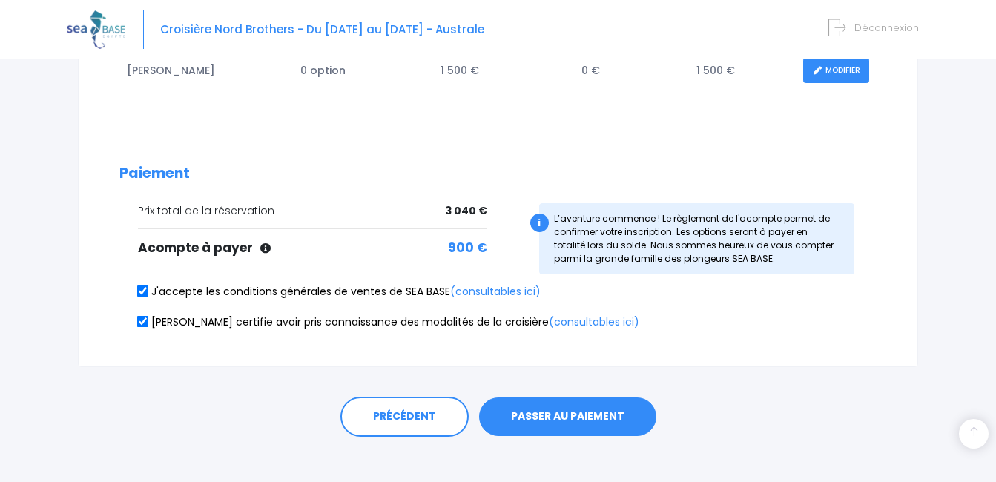
scroll to position [355, 0]
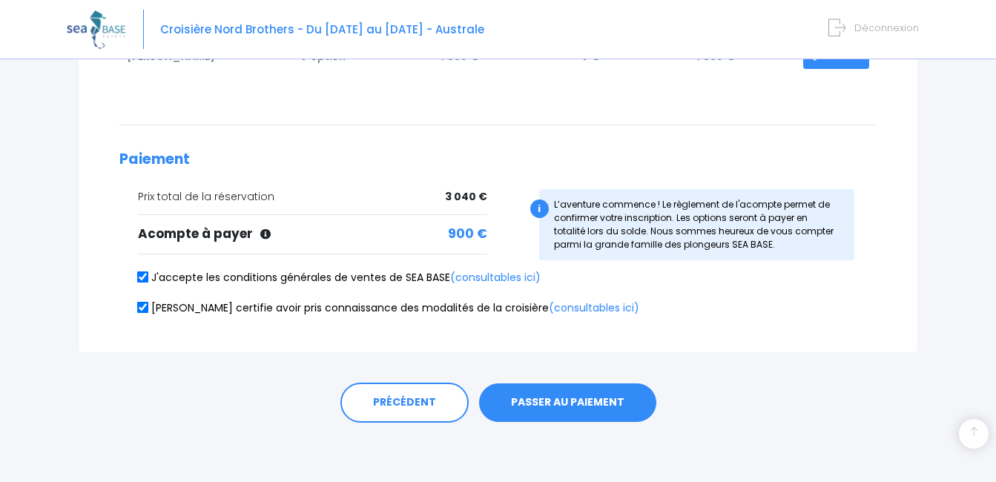
click at [575, 396] on button "PASSER AU PAIEMENT" at bounding box center [567, 402] width 177 height 39
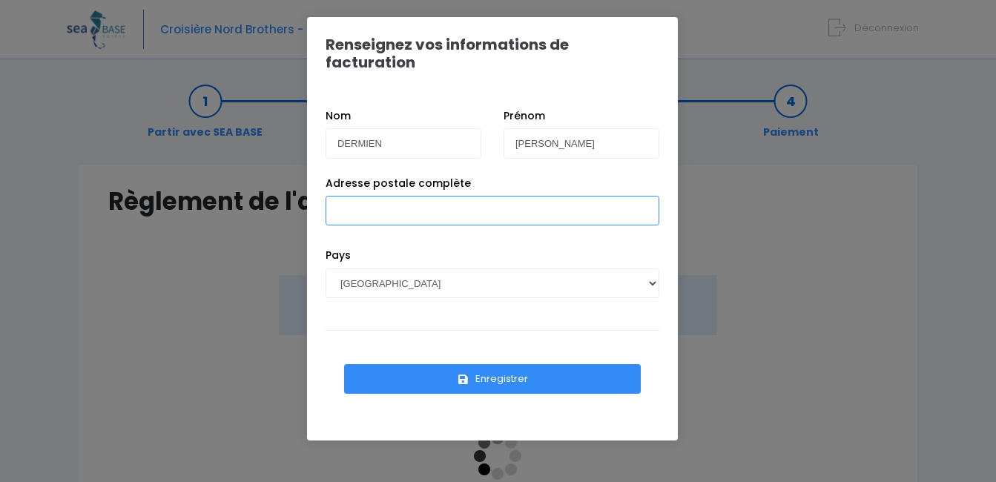
click at [388, 202] on input "Adresse postale complète" at bounding box center [493, 211] width 334 height 30
type input "Chaussée de Dinant 78"
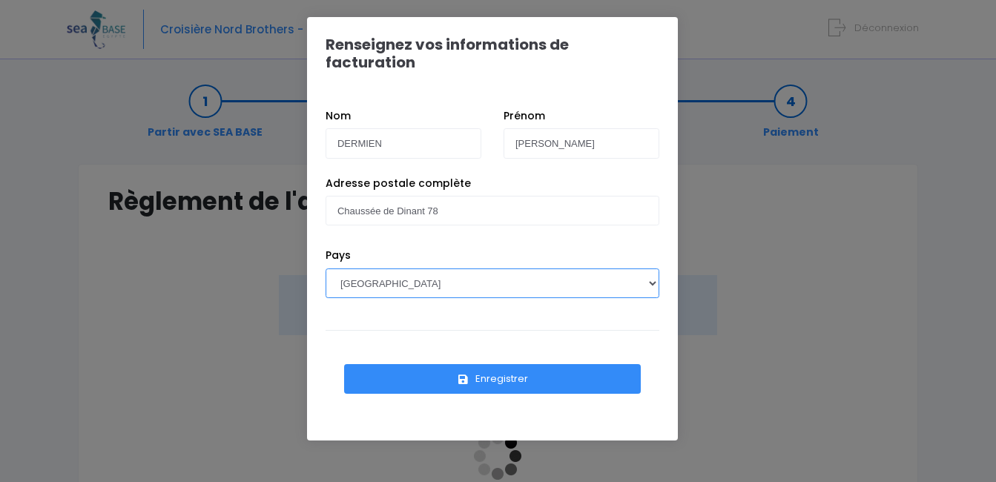
select select "BE"
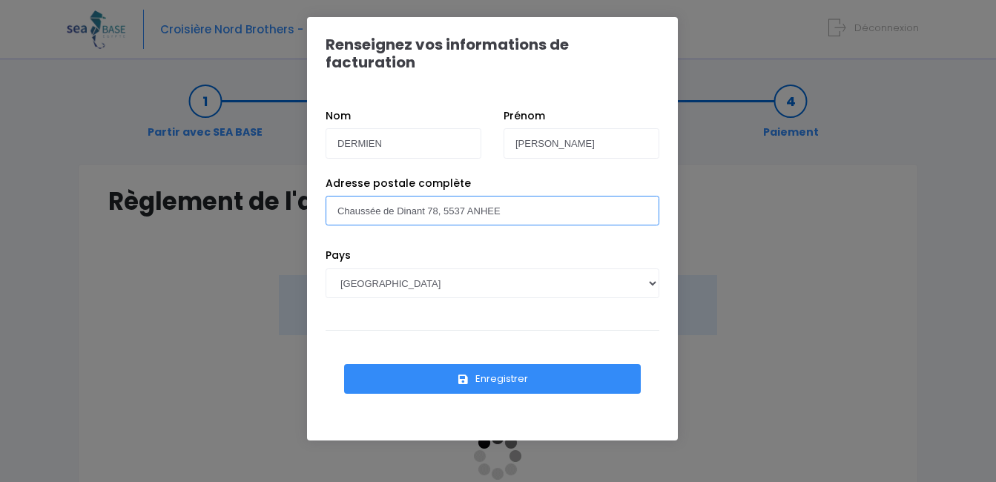
type input "Chaussée de Dinant 78, 5537 ANHEE"
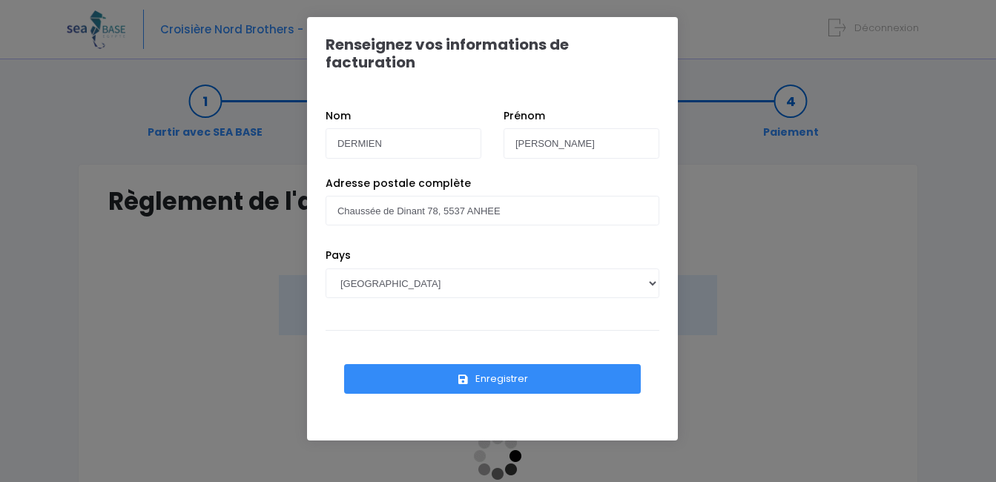
click at [494, 364] on button "Enregistrer" at bounding box center [492, 379] width 297 height 30
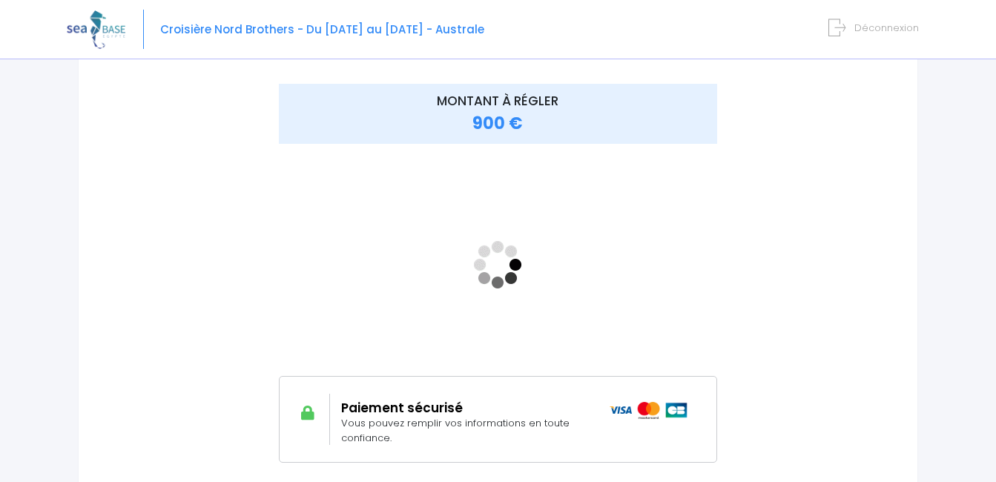
scroll to position [186, 0]
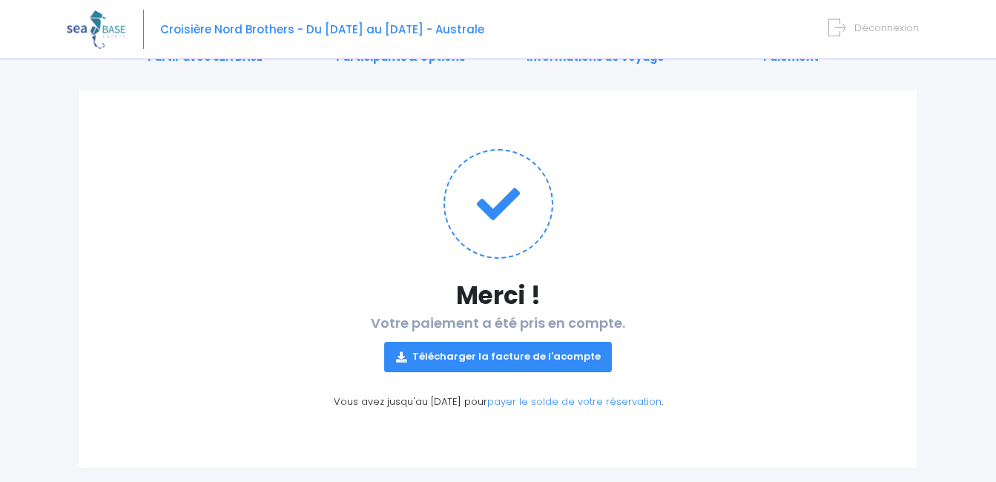
scroll to position [99, 0]
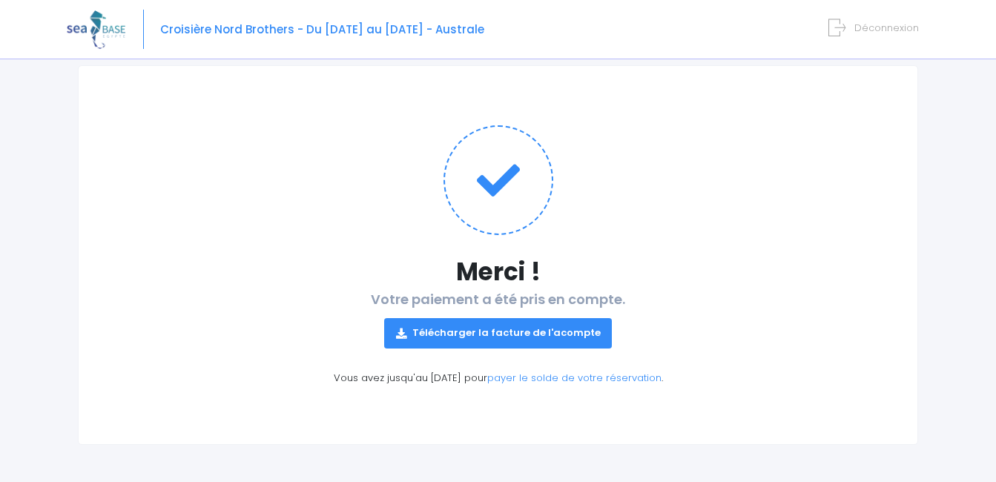
click at [475, 333] on link "Télécharger la facture de l'acompte" at bounding box center [498, 333] width 228 height 30
